Goal: Contribute content

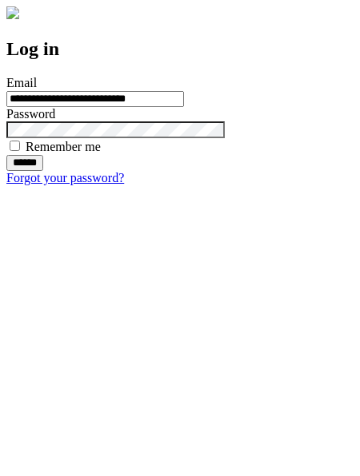
type input "**********"
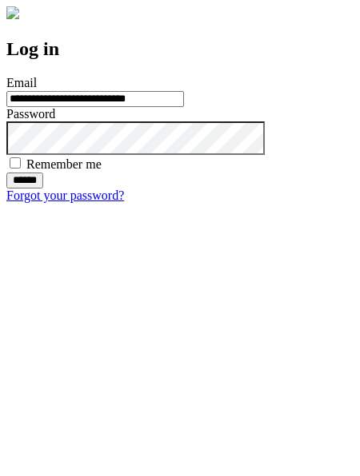
click at [43, 189] on input "******" at bounding box center [24, 181] width 37 height 16
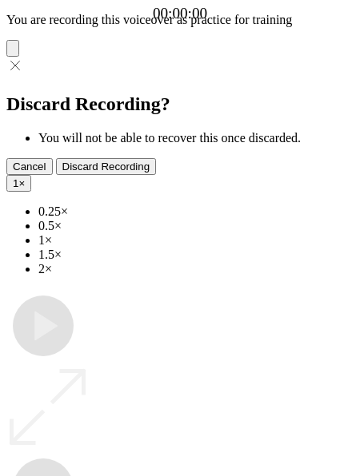
type input "**********"
